Goal: Information Seeking & Learning: Check status

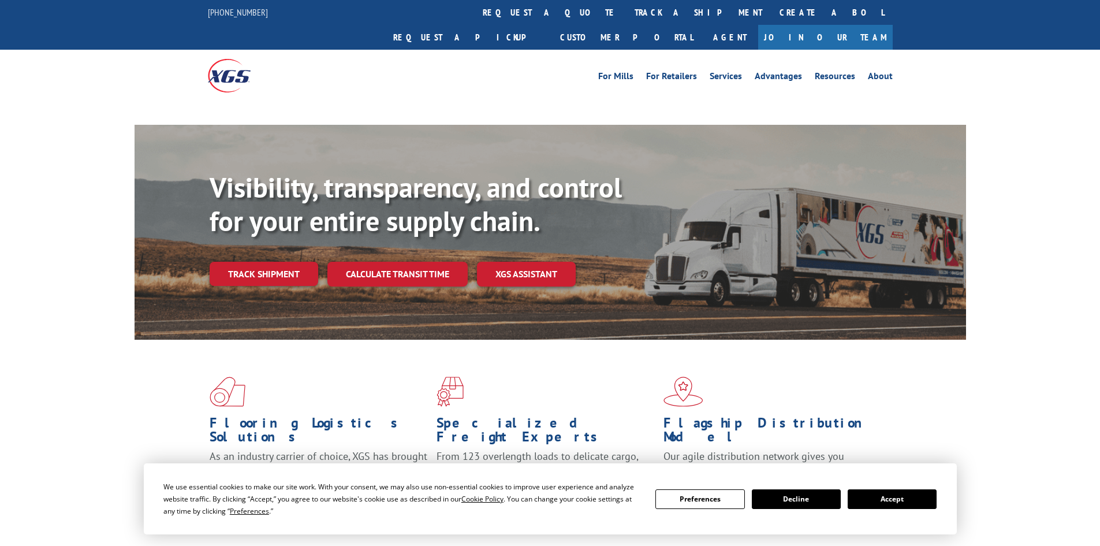
click at [626, 10] on link "track a shipment" at bounding box center [698, 12] width 145 height 25
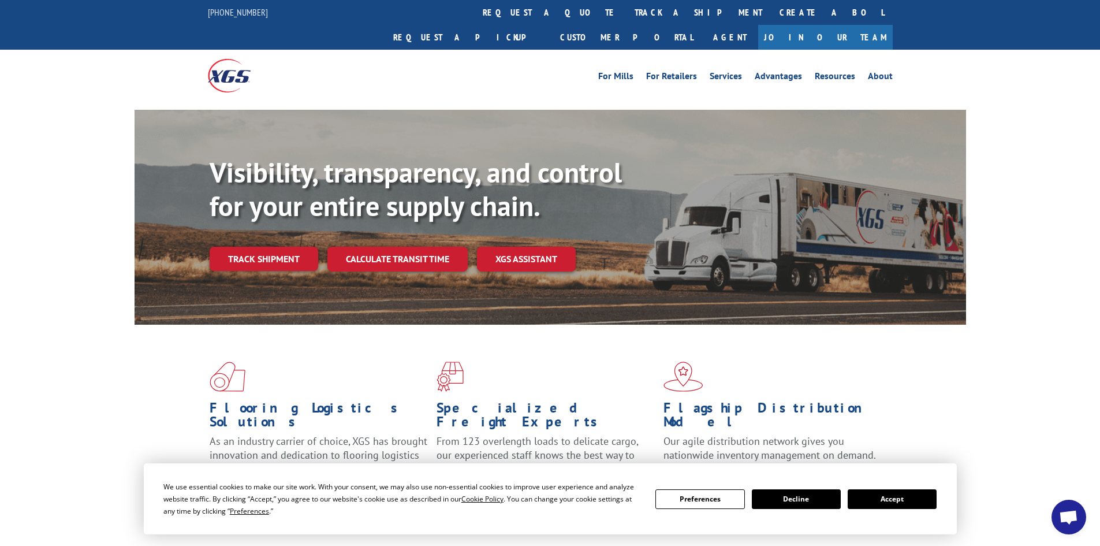
click at [626, 10] on link "track a shipment" at bounding box center [698, 12] width 145 height 25
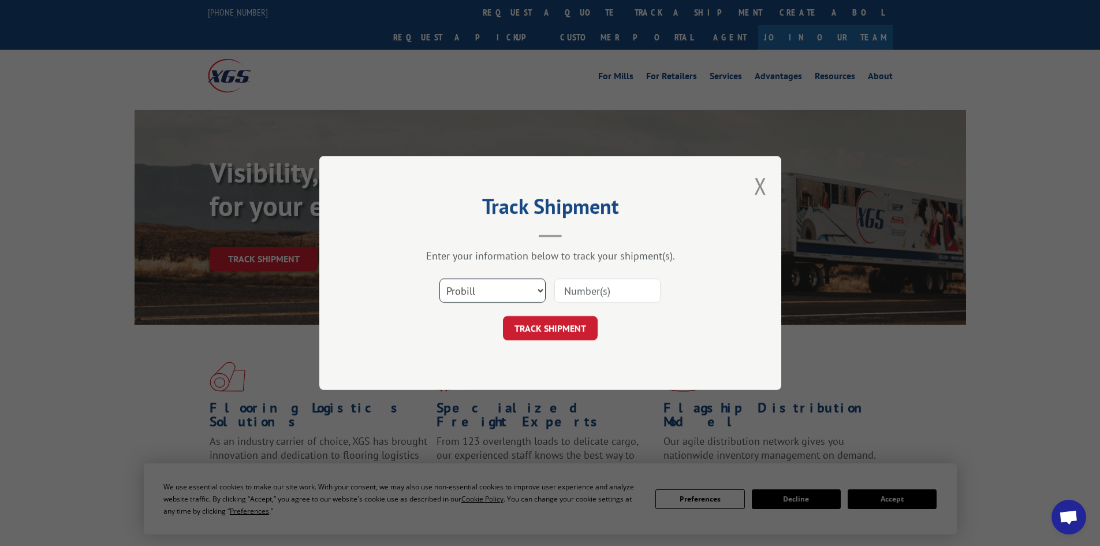
click at [513, 289] on select "Select category... Probill BOL PO" at bounding box center [493, 290] width 106 height 24
select select "bol"
click at [440, 278] on select "Select category... Probill BOL PO" at bounding box center [493, 290] width 106 height 24
click at [576, 293] on input at bounding box center [608, 290] width 106 height 24
paste input "5199287"
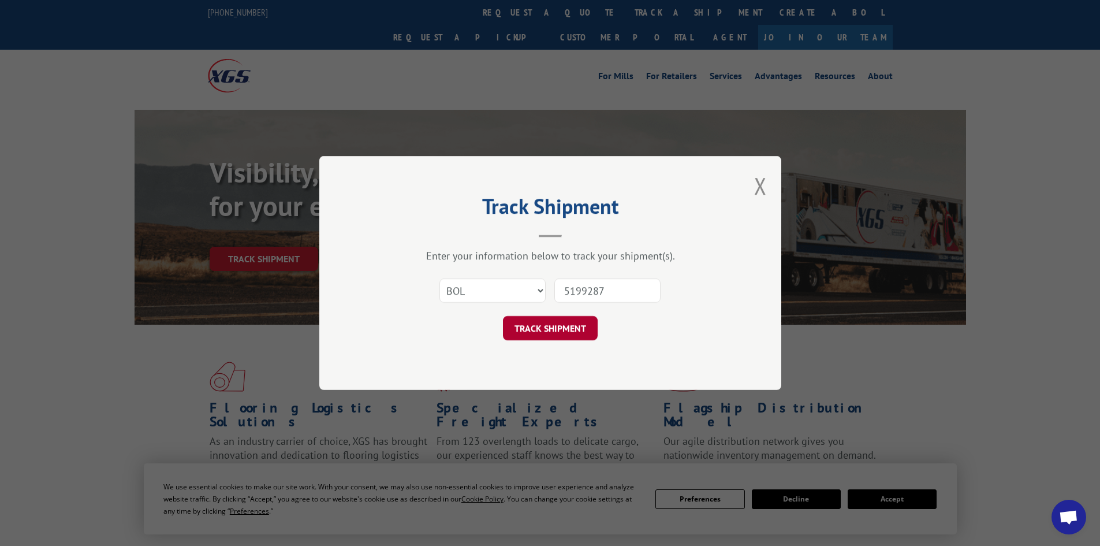
type input "5199287"
click at [559, 329] on button "TRACK SHIPMENT" at bounding box center [550, 328] width 95 height 24
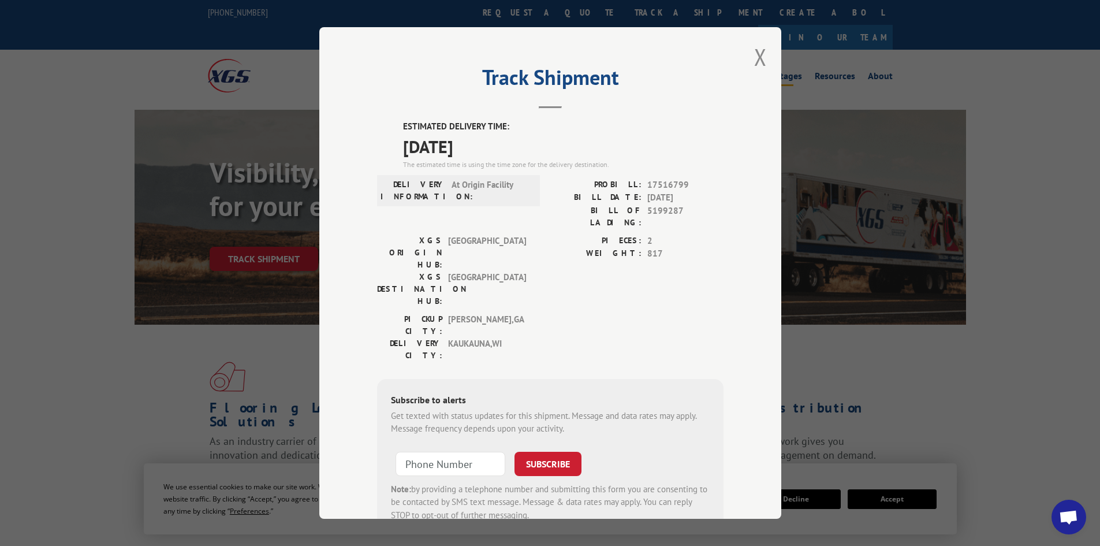
click at [756, 55] on button "Close modal" at bounding box center [760, 57] width 13 height 31
